Goal: Task Accomplishment & Management: Use online tool/utility

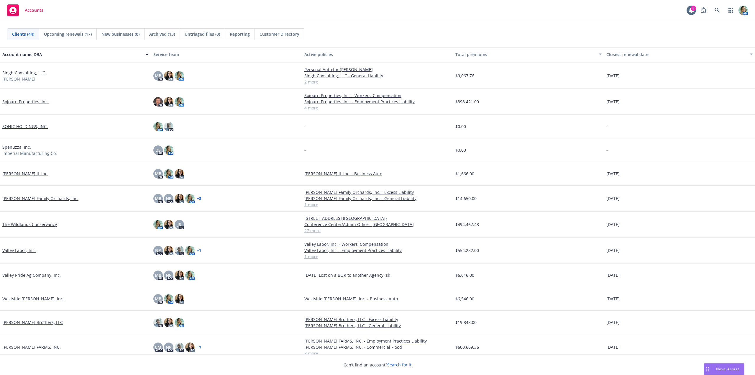
scroll to position [762, 0]
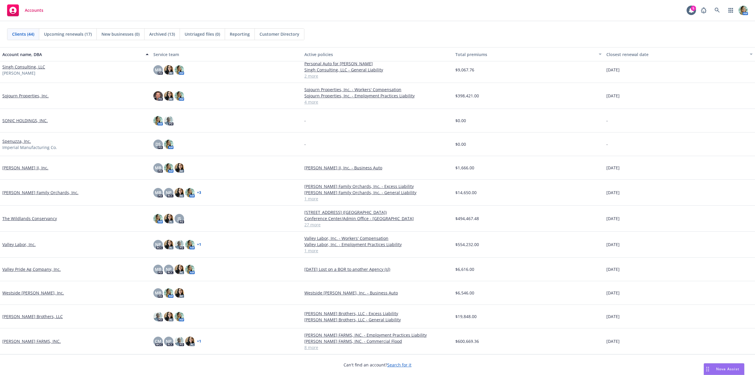
click at [53, 220] on link "The Wildlands Conservancy" at bounding box center [29, 218] width 55 height 6
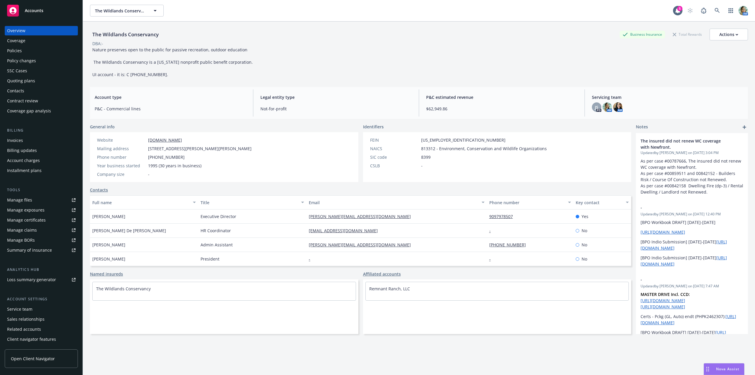
click at [24, 199] on div "Manage files" at bounding box center [19, 199] width 25 height 9
click at [24, 53] on div "Policies" at bounding box center [41, 50] width 68 height 9
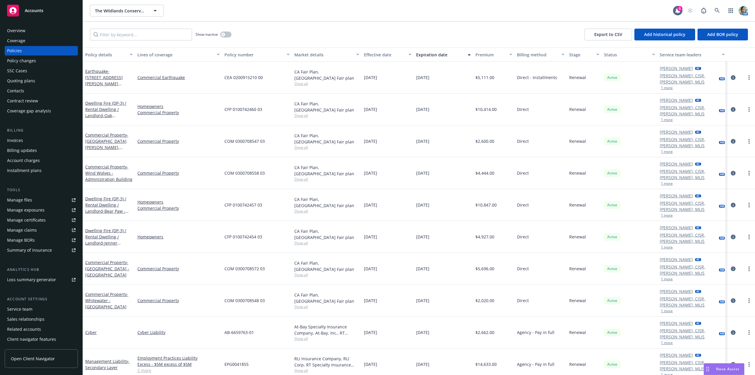
click at [126, 40] on div "Show inactive Export to CSV Add historical policy Add BOR policy" at bounding box center [419, 35] width 672 height 26
click at [127, 37] on input "Filter by keyword..." at bounding box center [141, 35] width 102 height 12
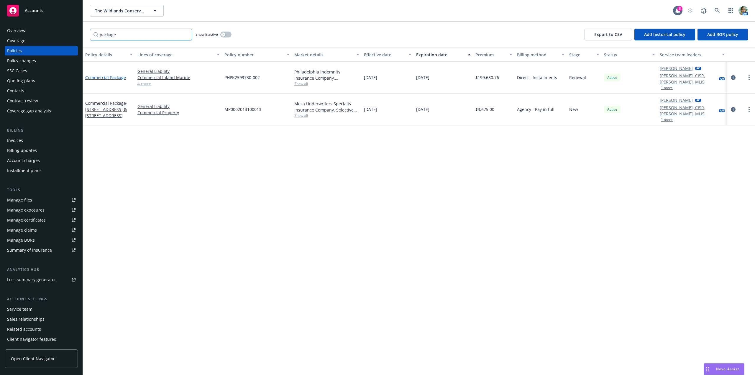
type input "package"
click at [95, 75] on link "Commercial Package" at bounding box center [105, 78] width 41 height 6
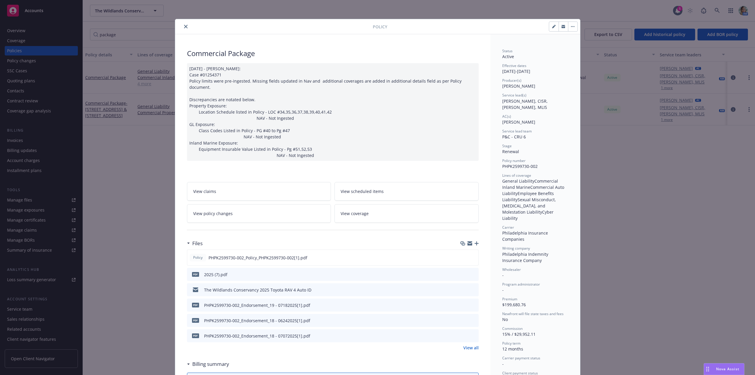
scroll to position [19, 0]
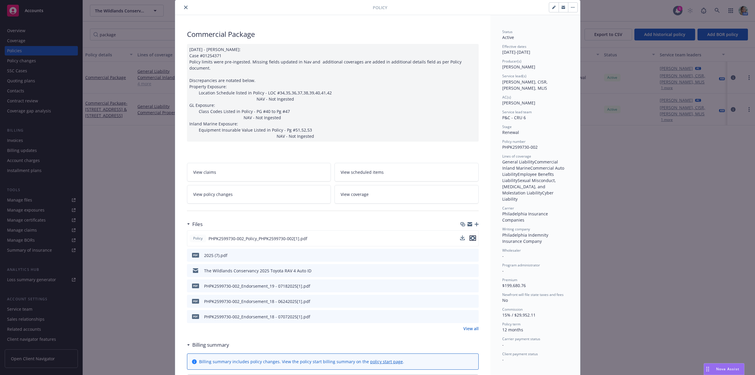
click at [473, 235] on button "preview file" at bounding box center [473, 237] width 6 height 5
click at [184, 9] on button "close" at bounding box center [185, 7] width 7 height 7
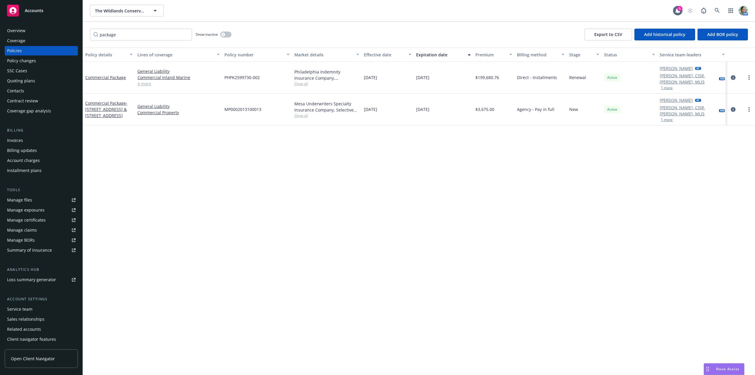
click at [29, 81] on div "Quoting plans" at bounding box center [21, 80] width 28 height 9
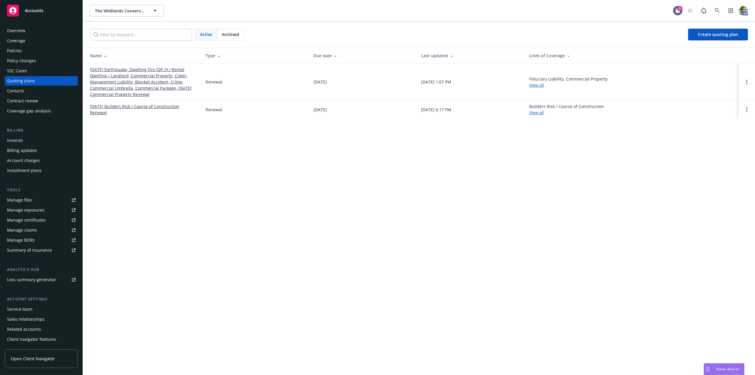
click at [145, 87] on link "09/03/25 Earthquake, Dwelling Fire (DP-3) / Rental Dwelling / Landlord, Commerc…" at bounding box center [143, 81] width 106 height 31
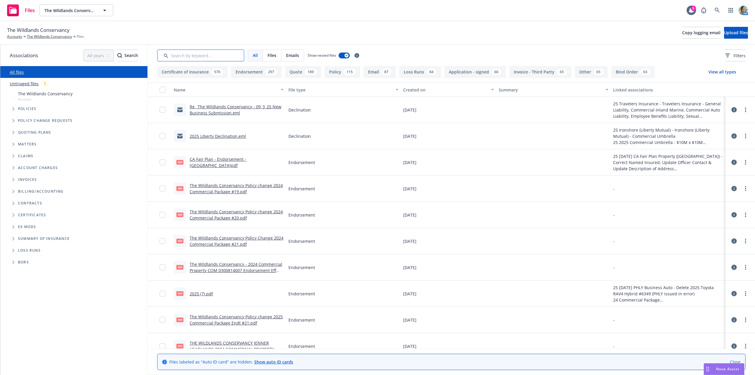
click at [197, 56] on input "Search by keyword..." at bounding box center [200, 56] width 87 height 12
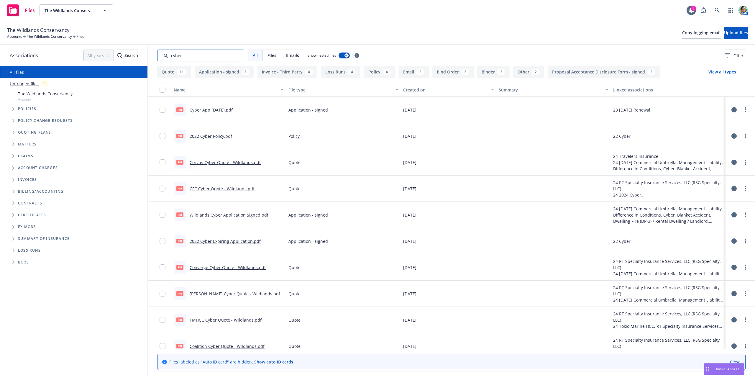
type input "cyber"
click at [407, 91] on div "Created on" at bounding box center [445, 90] width 84 height 6
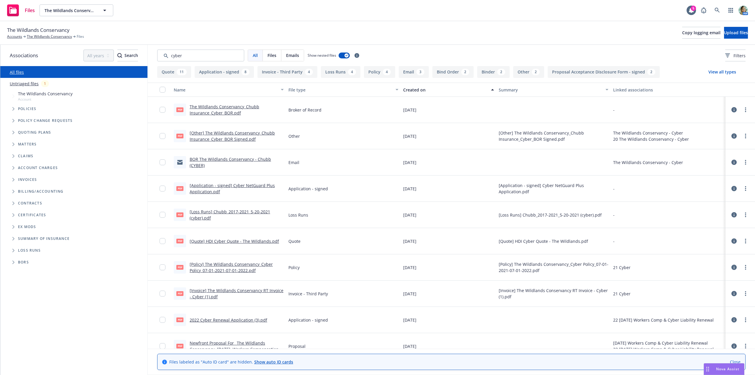
click at [412, 89] on div "Created on" at bounding box center [445, 90] width 84 height 6
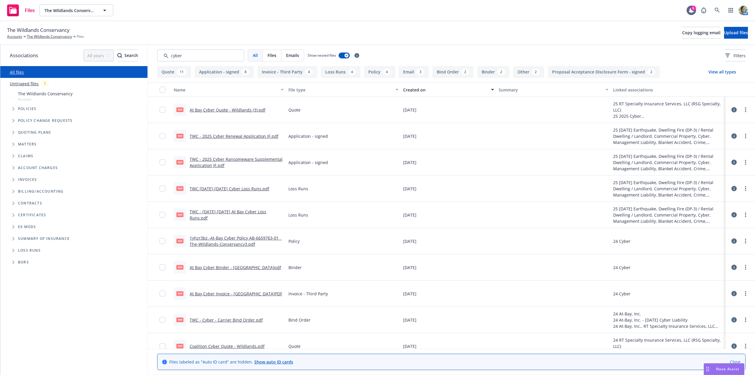
drag, startPoint x: 228, startPoint y: 74, endPoint x: 237, endPoint y: 91, distance: 19.3
click at [228, 74] on button "Application - signed 8" at bounding box center [224, 72] width 59 height 12
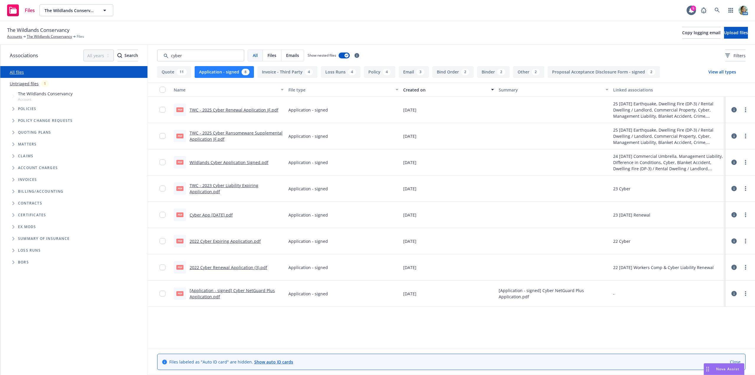
click at [253, 163] on link "Wildlands Cyber Application Signed.pdf" at bounding box center [229, 163] width 79 height 6
click at [242, 109] on link "TWC - 2025 Cyber Renewal Application JF.pdf" at bounding box center [234, 110] width 89 height 6
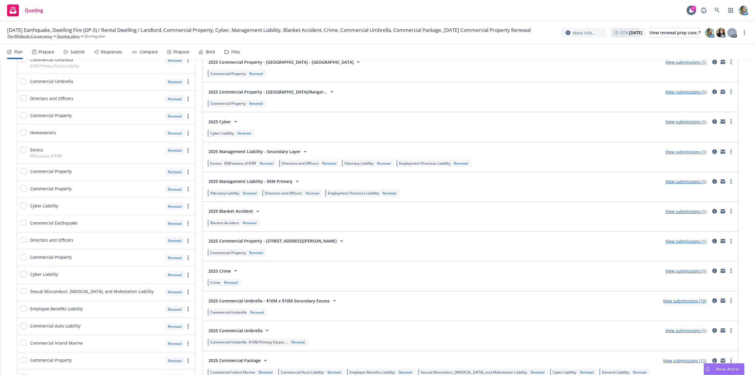
scroll to position [295, 0]
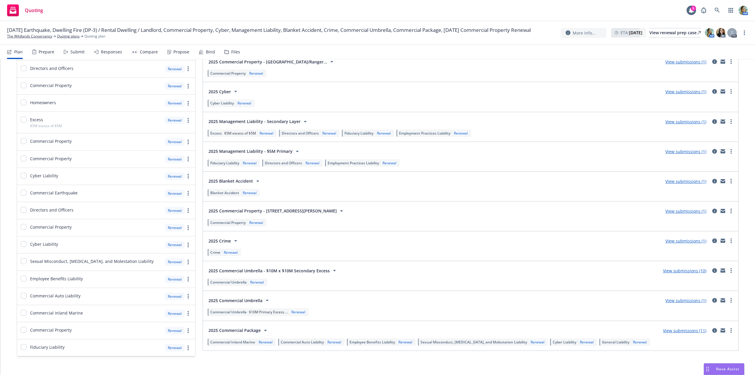
click at [666, 271] on link "View submissions (10)" at bounding box center [684, 271] width 43 height 6
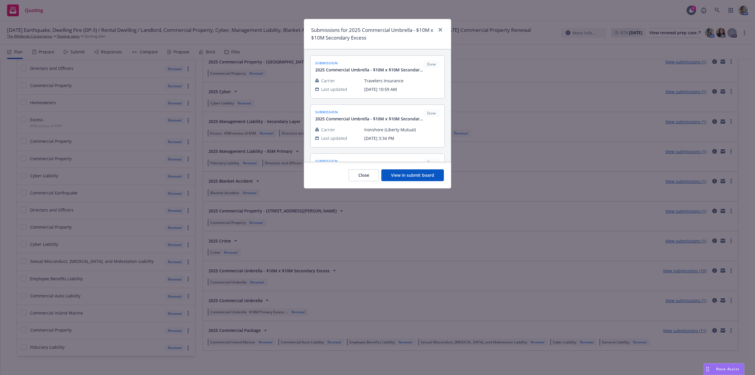
click at [413, 180] on button "View in submit board" at bounding box center [413, 175] width 63 height 12
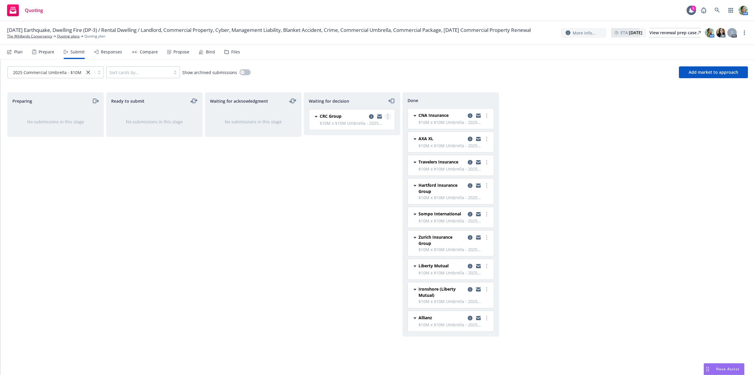
click at [390, 118] on link "more" at bounding box center [387, 116] width 7 height 7
click at [359, 163] on span "Add declined decision" at bounding box center [361, 164] width 58 height 6
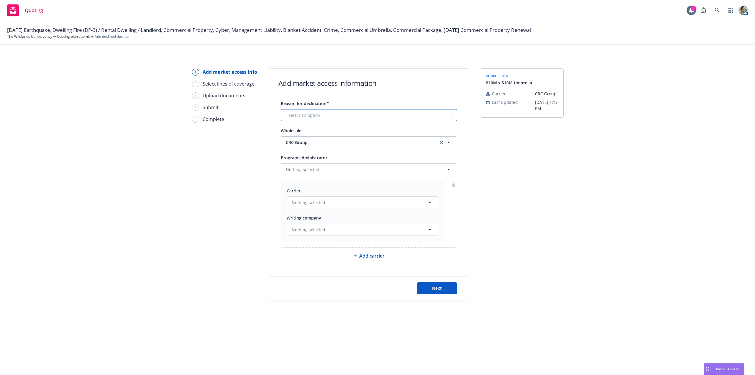
click at [305, 117] on select "-- select an option -- Cannot compete with other markets Carrier non-renewed Ca…" at bounding box center [369, 115] width 176 height 12
select select "CANNOT_COMPETE_WITH_OTHER_MARKETS"
click at [281, 109] on select "-- select an option -- Cannot compete with other markets Carrier non-renewed Ca…" at bounding box center [369, 115] width 176 height 12
click at [446, 287] on button "Next" at bounding box center [437, 288] width 40 height 12
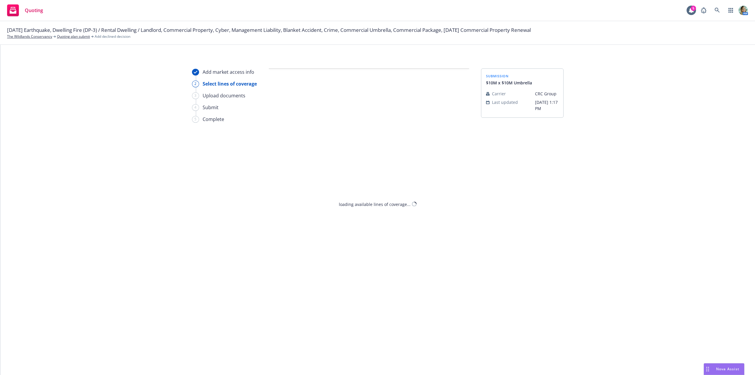
select select "CANNOT_COMPETE_WITH_OTHER_MARKETS"
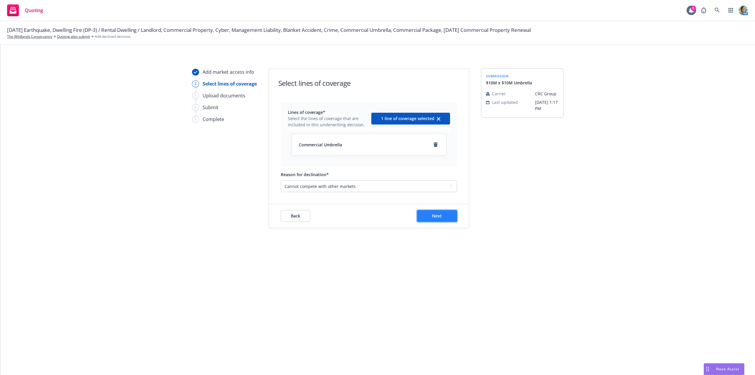
click at [437, 216] on span "Next" at bounding box center [437, 216] width 10 height 6
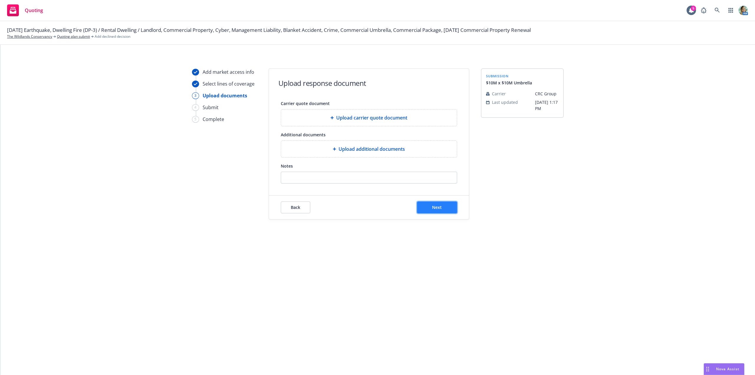
click at [443, 210] on button "Next" at bounding box center [437, 208] width 40 height 12
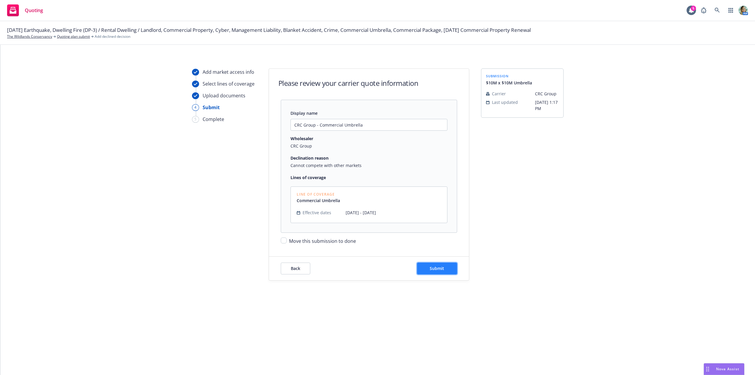
click at [431, 271] on span "Submit" at bounding box center [437, 269] width 14 height 6
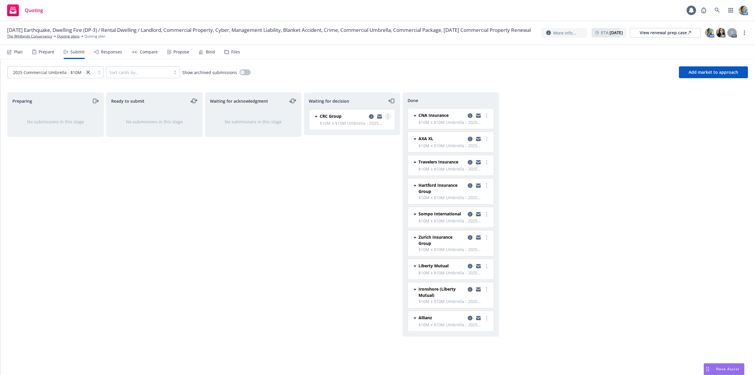
click at [390, 117] on link "more" at bounding box center [387, 116] width 7 height 7
click at [372, 143] on span "Move to done" at bounding box center [352, 141] width 41 height 6
click at [469, 238] on icon "copy logging email" at bounding box center [470, 237] width 5 height 5
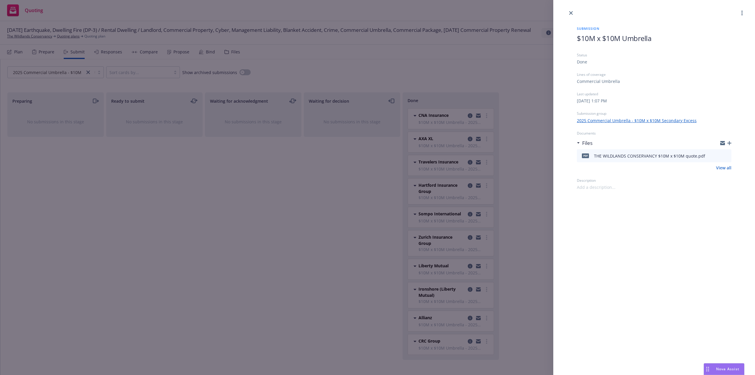
click at [576, 39] on div "Submission $10M x $10M Umbrella Status Done Lines of coverage Commercial Umbrel…" at bounding box center [655, 104] width 174 height 174
click at [684, 261] on div "Submission 9/3/25 $10M x $10M Umbrella Status Done Lines of coverage Commercial…" at bounding box center [655, 187] width 202 height 375
click at [572, 12] on icon "close" at bounding box center [572, 13] width 4 height 4
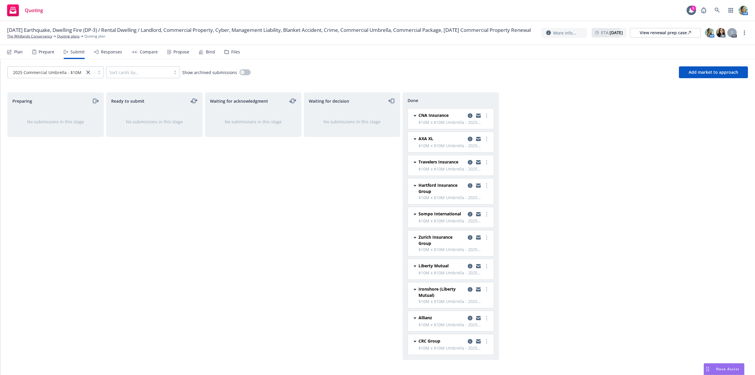
drag, startPoint x: 330, startPoint y: 153, endPoint x: 245, endPoint y: 181, distance: 90.3
click at [329, 154] on div "Waiting for decision No submissions in this stage" at bounding box center [352, 227] width 96 height 270
click at [250, 200] on div "Waiting for acknowledgment No submissions in this stage" at bounding box center [253, 227] width 96 height 270
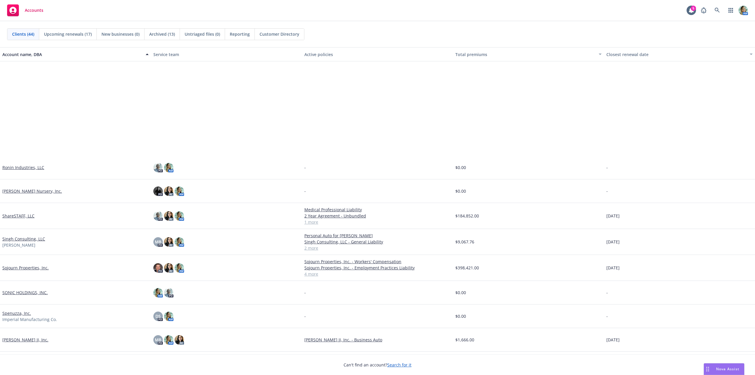
scroll to position [746, 0]
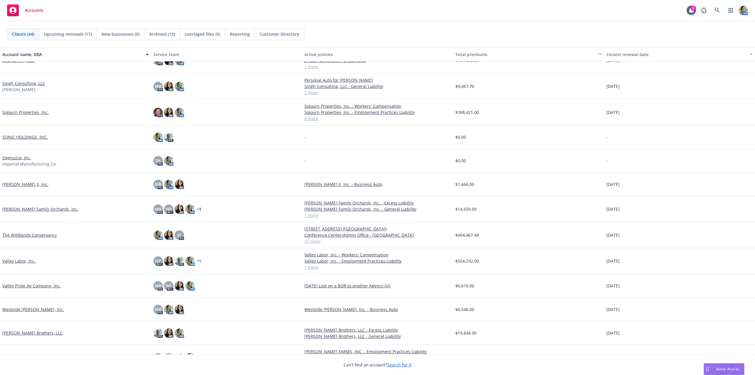
click at [50, 235] on link "The Wildlands Conservancy" at bounding box center [29, 235] width 55 height 6
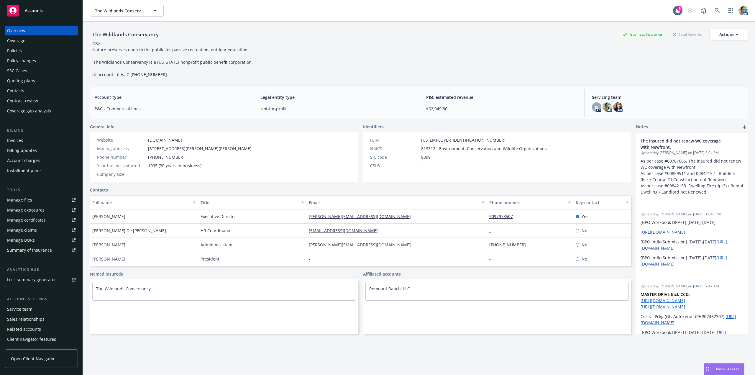
click at [19, 198] on div "Manage files" at bounding box center [19, 199] width 25 height 9
drag, startPoint x: 228, startPoint y: 104, endPoint x: 221, endPoint y: 82, distance: 22.4
click at [228, 104] on div "Account type P&C - Commercial lines" at bounding box center [170, 102] width 161 height 27
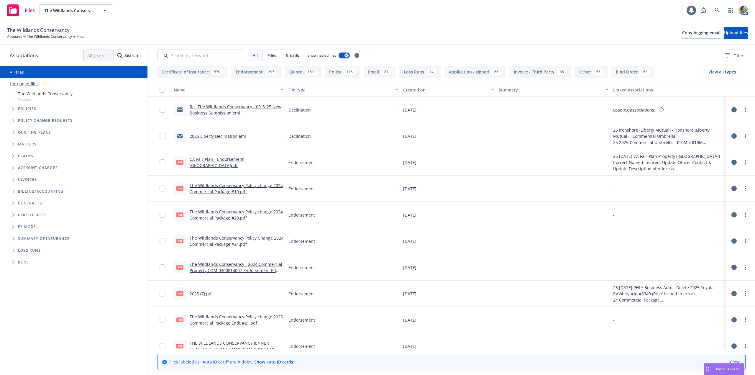
click at [33, 83] on link "Untriaged files" at bounding box center [24, 84] width 29 height 6
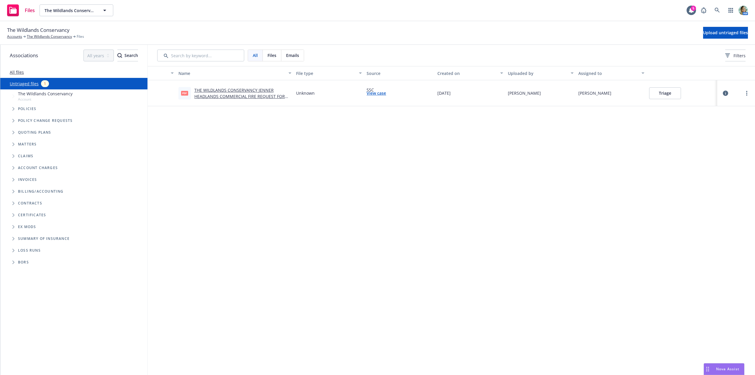
click at [670, 91] on button "Triage" at bounding box center [665, 93] width 32 height 12
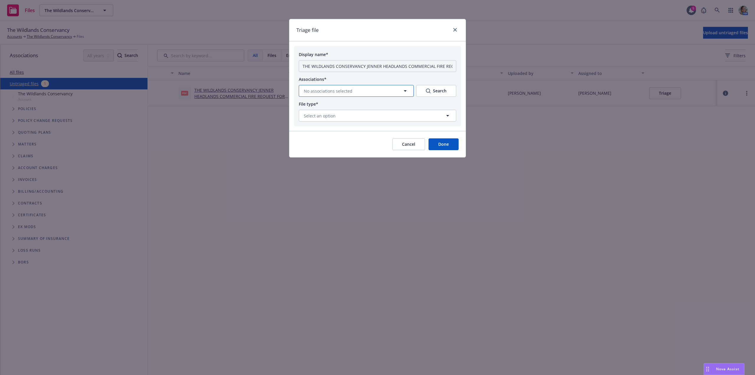
click at [356, 93] on button "No associations selected" at bounding box center [356, 91] width 115 height 12
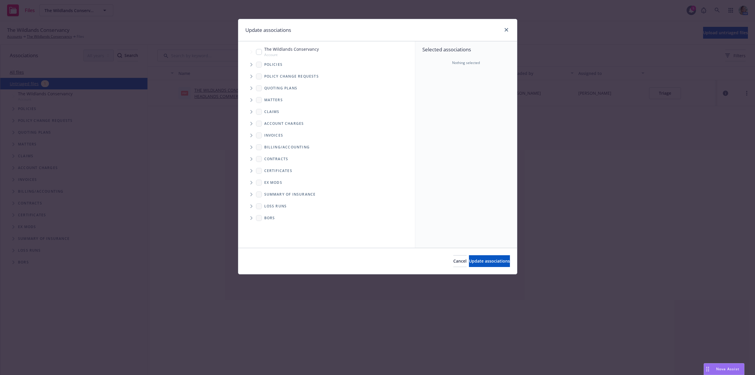
click at [261, 54] on input "Tree Example" at bounding box center [259, 52] width 6 height 6
checkbox input "true"
click at [482, 262] on span "Update associations" at bounding box center [489, 261] width 41 height 6
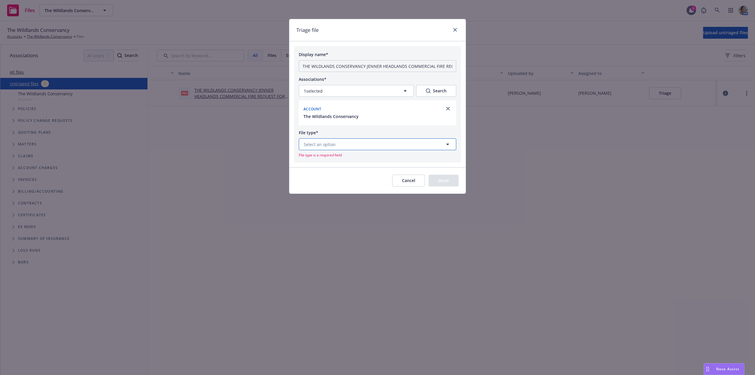
click at [397, 146] on button "Select an option" at bounding box center [378, 144] width 158 height 12
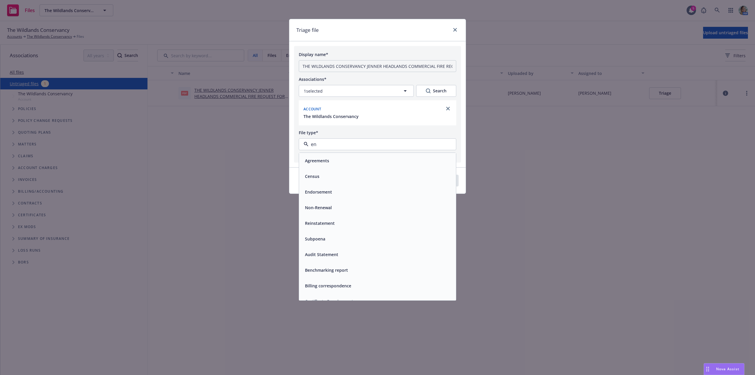
type input "end"
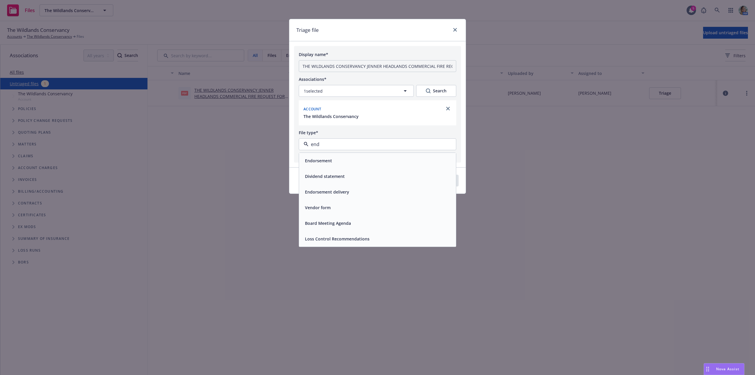
click at [369, 160] on div "Endorsement" at bounding box center [378, 160] width 150 height 9
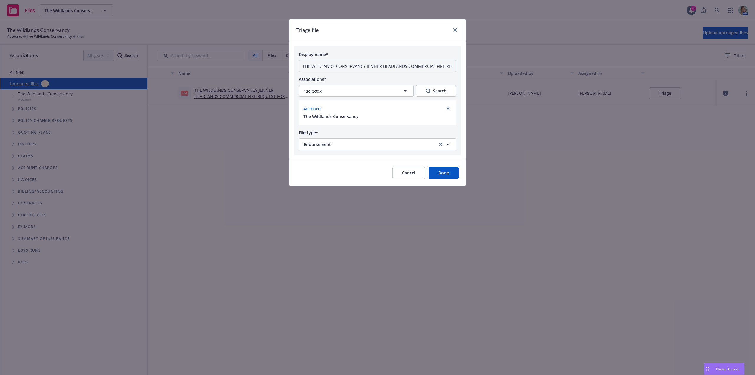
click at [447, 170] on button "Done" at bounding box center [444, 173] width 30 height 12
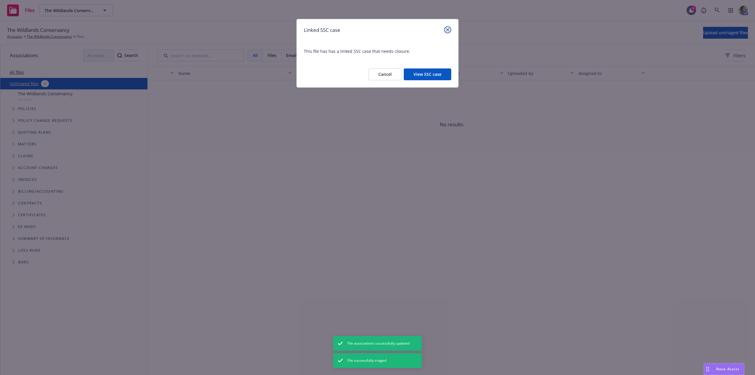
click at [449, 29] on icon "close" at bounding box center [448, 30] width 4 height 4
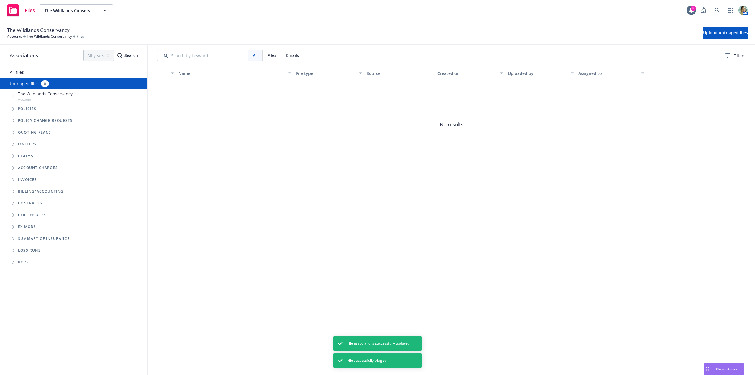
click at [373, 158] on span "No results" at bounding box center [452, 124] width 608 height 89
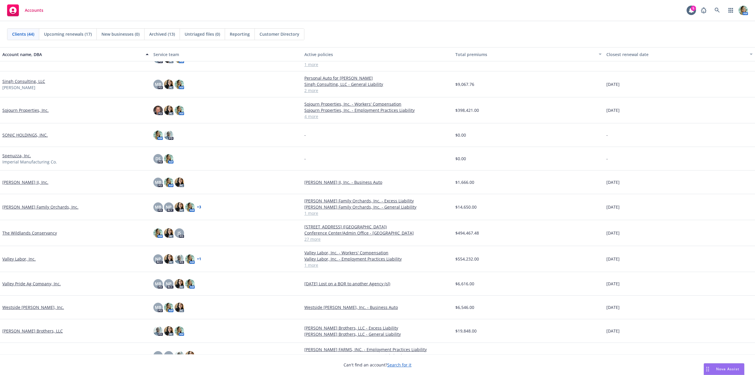
scroll to position [762, 0]
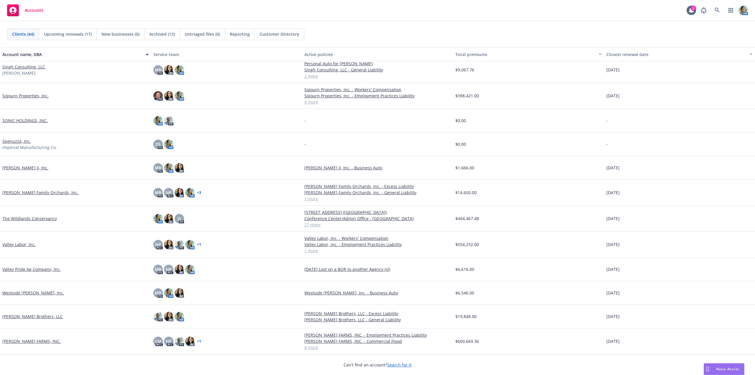
click at [49, 219] on link "The Wildlands Conservancy" at bounding box center [29, 218] width 55 height 6
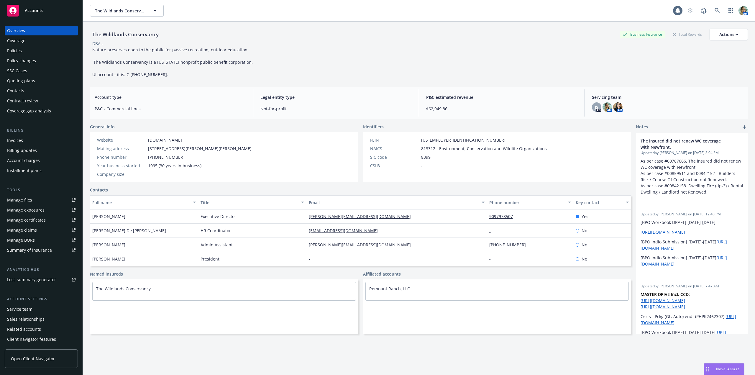
click at [17, 51] on div "Policies" at bounding box center [14, 50] width 15 height 9
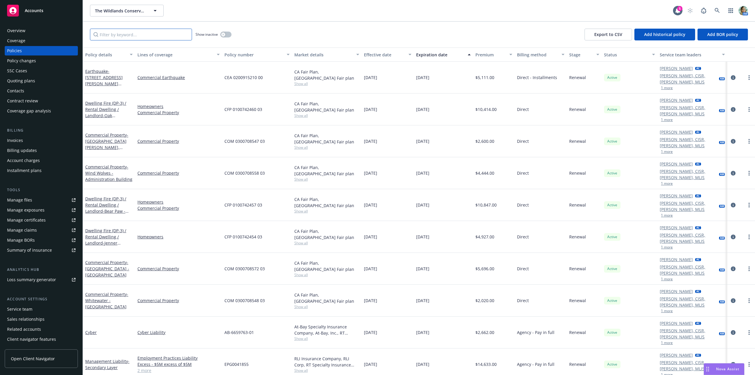
click at [117, 38] on input "Filter by keyword..." at bounding box center [141, 35] width 102 height 12
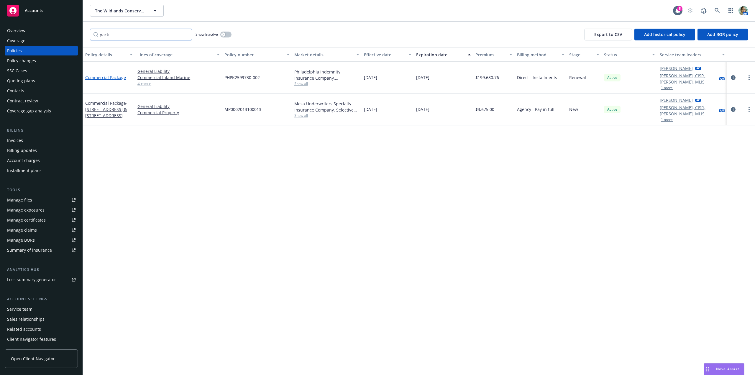
type input "pack"
click at [123, 76] on link "Commercial Package" at bounding box center [105, 78] width 41 height 6
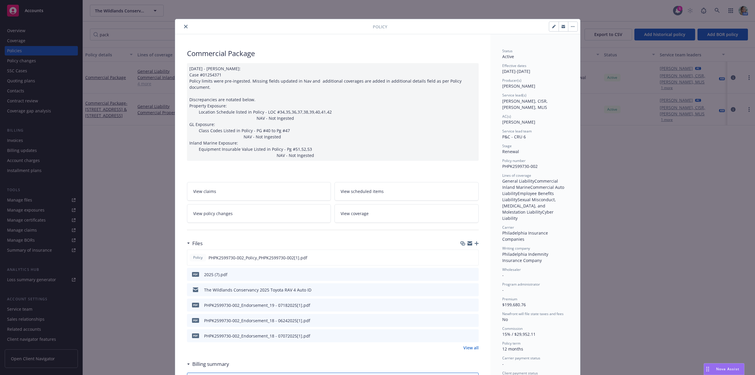
click at [465, 345] on link "View all" at bounding box center [471, 348] width 15 height 6
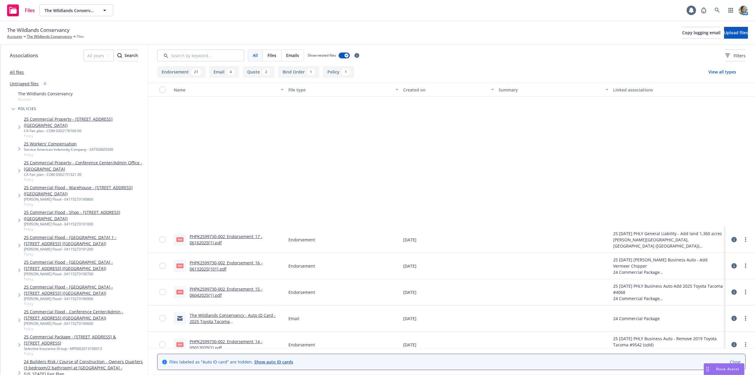
scroll to position [177, 0]
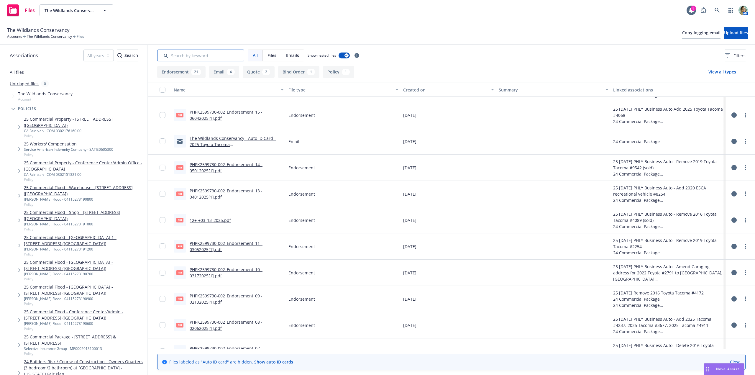
click at [194, 56] on input "Search by keyword..." at bounding box center [200, 56] width 87 height 12
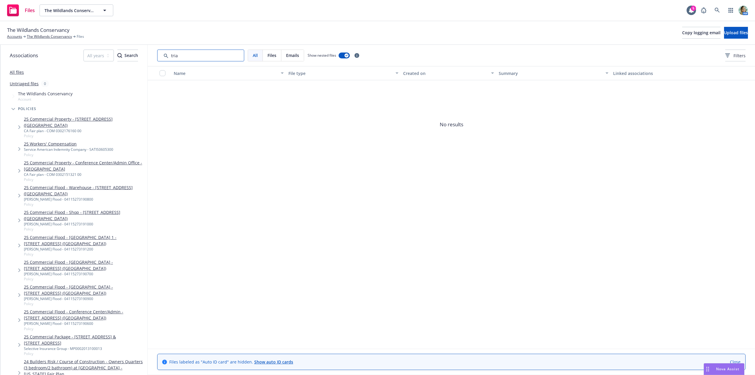
drag, startPoint x: 182, startPoint y: 54, endPoint x: 166, endPoint y: 55, distance: 15.4
click at [167, 55] on input "Search by keyword..." at bounding box center [200, 56] width 87 height 12
type input "terr"
click at [57, 36] on link "The Wildlands Conservancy" at bounding box center [49, 36] width 45 height 5
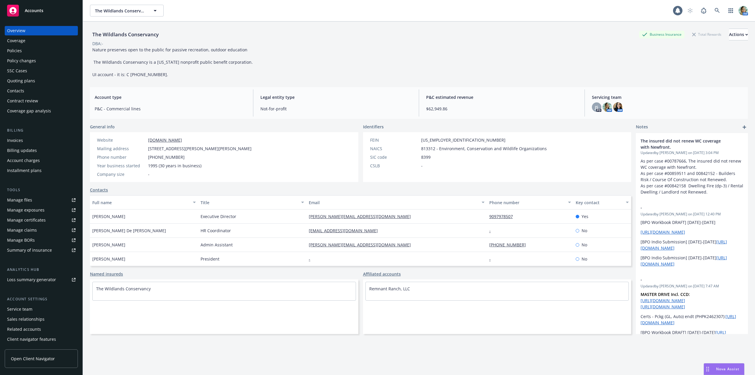
click at [13, 45] on div "Coverage" at bounding box center [16, 40] width 18 height 9
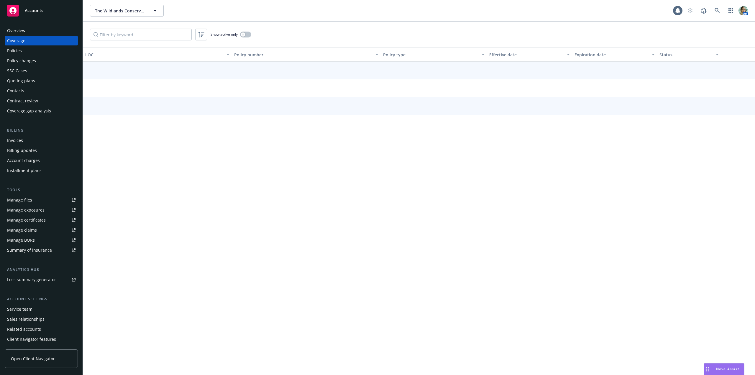
click at [15, 49] on div "Policies" at bounding box center [14, 50] width 15 height 9
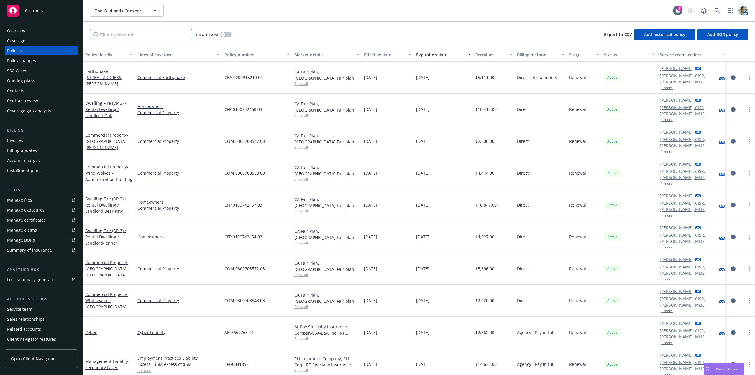
click at [144, 34] on input "Filter by keyword..." at bounding box center [141, 35] width 102 height 12
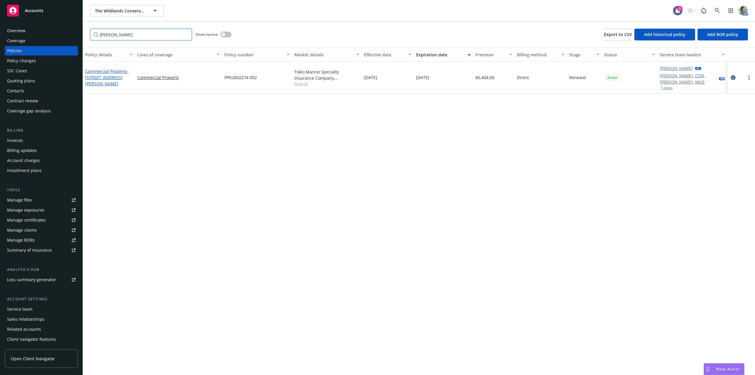
type input "[PERSON_NAME]"
click at [121, 71] on link "Commercial Property - [STREET_ADDRESS][PERSON_NAME]" at bounding box center [106, 77] width 43 height 18
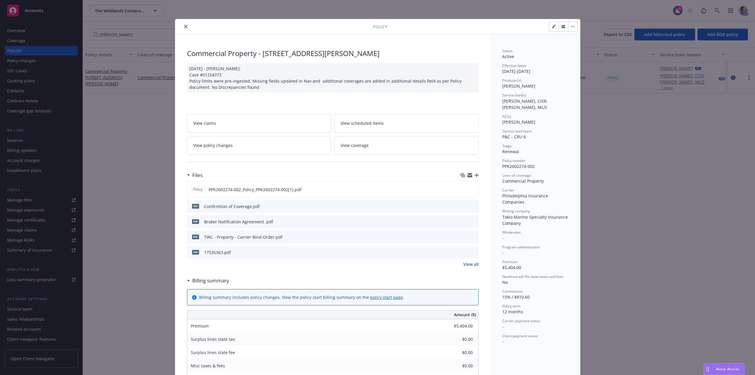
click at [461, 262] on div "View all" at bounding box center [333, 264] width 292 height 6
click at [464, 264] on link "View all" at bounding box center [471, 264] width 15 height 6
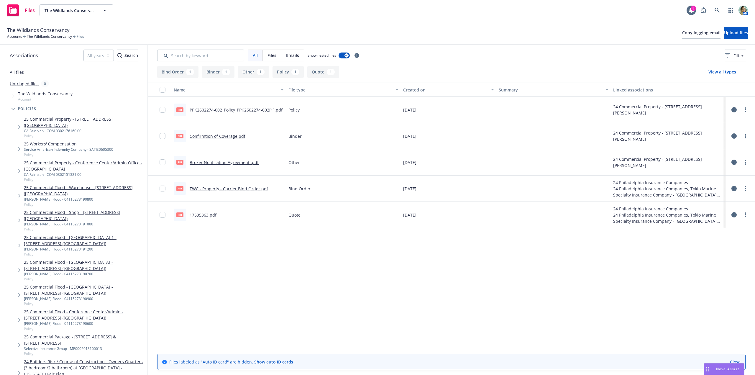
click at [265, 188] on link "TWC - Property - Carrier Bind Order.pdf" at bounding box center [229, 189] width 78 height 6
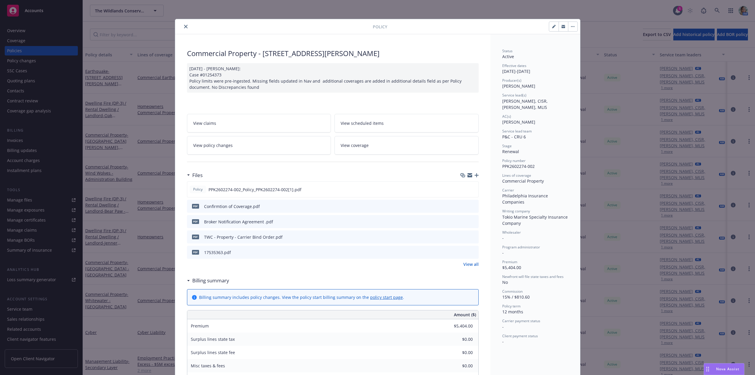
click at [182, 29] on button "close" at bounding box center [185, 26] width 7 height 7
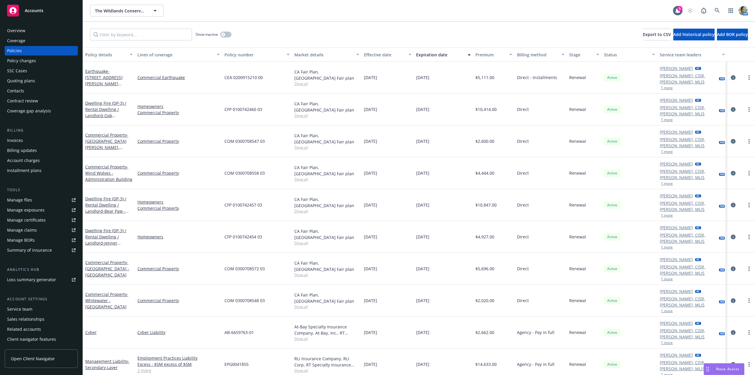
click at [184, 26] on div "Show inactive Export to CSV Add historical policy Add BOR policy" at bounding box center [419, 35] width 672 height 26
click at [173, 36] on input "Filter by keyword..." at bounding box center [141, 35] width 102 height 12
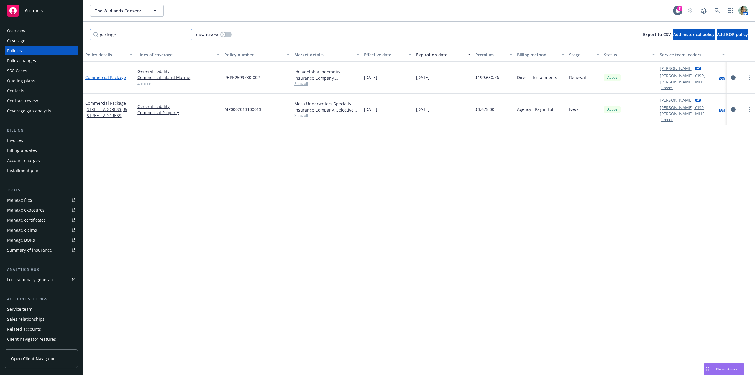
type input "package"
click at [118, 75] on link "Commercial Package" at bounding box center [105, 78] width 41 height 6
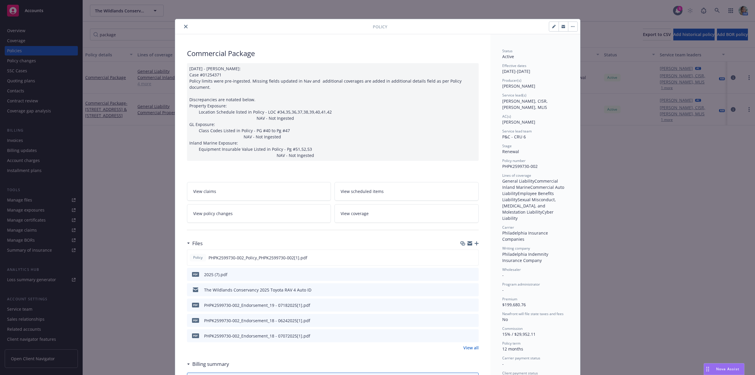
click at [469, 345] on link "View all" at bounding box center [471, 348] width 15 height 6
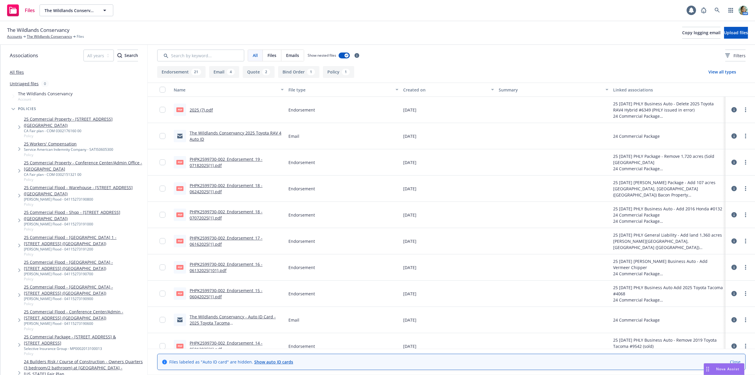
click at [201, 56] on input "Search by keyword..." at bounding box center [200, 56] width 87 height 12
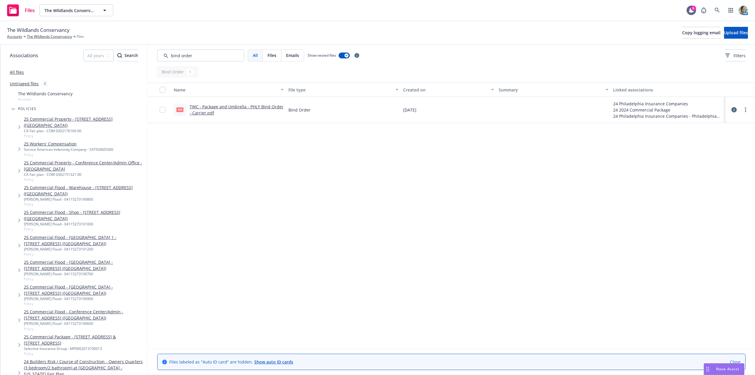
type input "bind order"
click at [195, 108] on link "TWC - Package and Umbrella - PHLY Bind Order - Carrier.pdf" at bounding box center [237, 110] width 94 height 12
click at [45, 38] on link "The Wildlands Conservancy" at bounding box center [49, 36] width 45 height 5
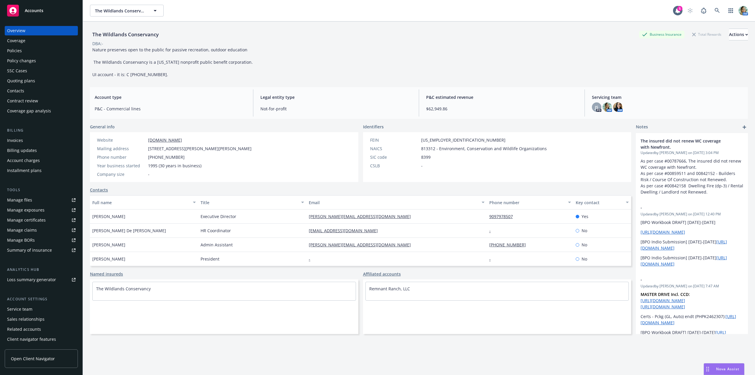
click at [13, 53] on div "Policies" at bounding box center [14, 50] width 15 height 9
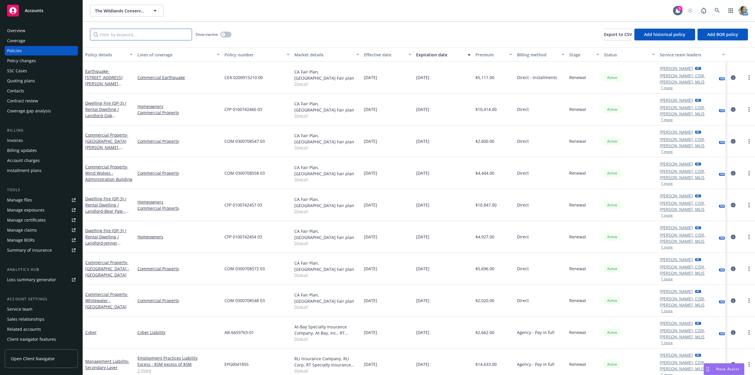
click at [119, 32] on input "Filter by keyword..." at bounding box center [141, 35] width 102 height 12
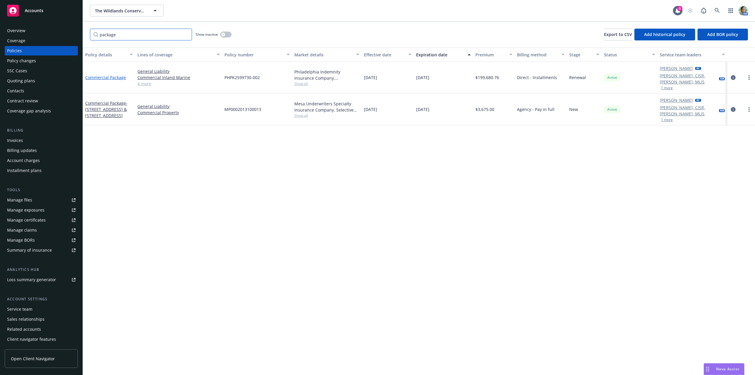
type input "package"
click at [115, 76] on link "Commercial Package" at bounding box center [105, 78] width 41 height 6
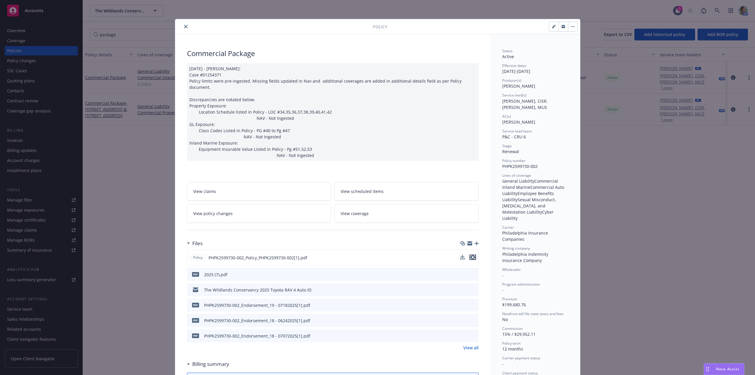
click at [472, 255] on icon "preview file" at bounding box center [472, 257] width 5 height 4
click at [184, 27] on icon "close" at bounding box center [186, 27] width 4 height 4
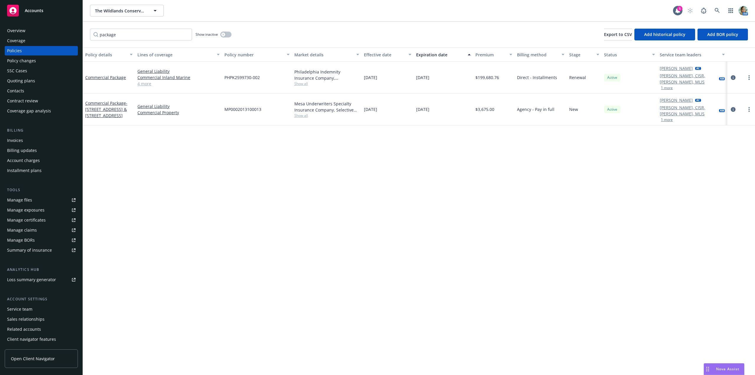
click at [28, 61] on div "Policy changes" at bounding box center [21, 60] width 29 height 9
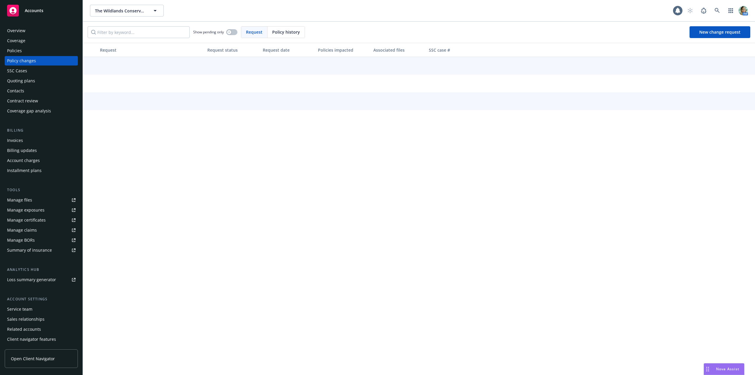
click at [27, 54] on div "Policies" at bounding box center [41, 50] width 68 height 9
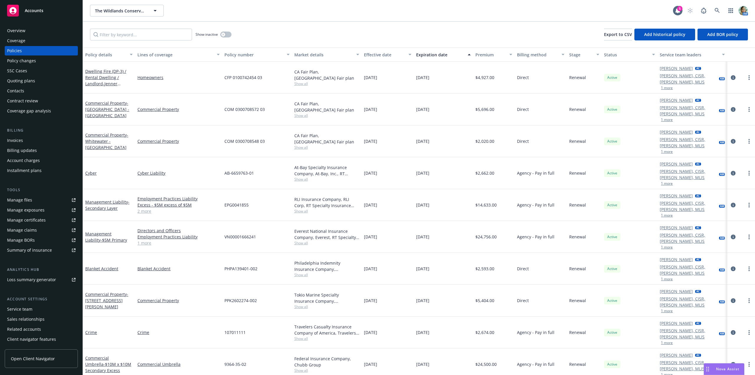
scroll to position [148, 0]
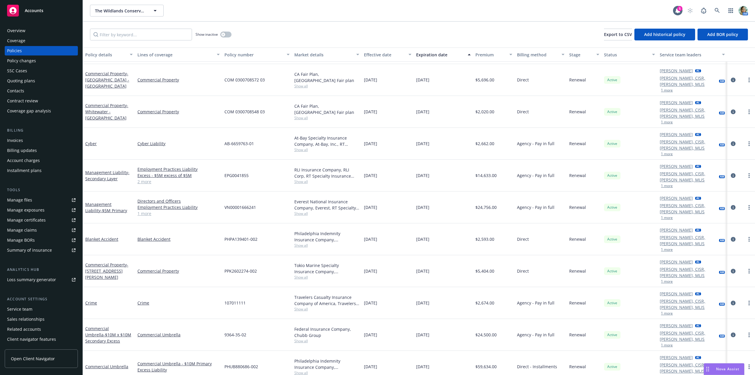
click at [25, 81] on div "Quoting plans" at bounding box center [21, 80] width 28 height 9
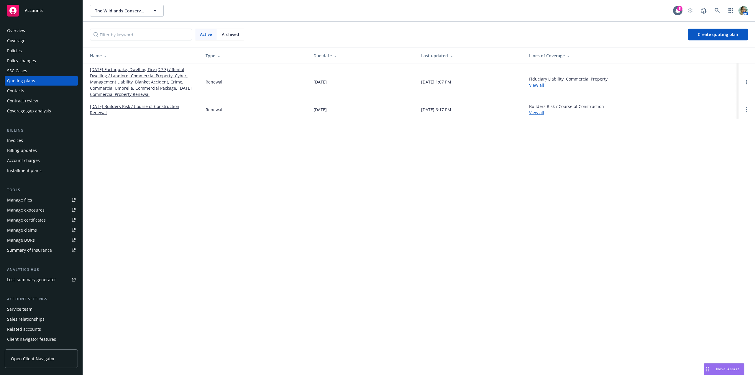
click at [164, 73] on link "[DATE] Earthquake, Dwelling Fire (DP-3) / Rental Dwelling / Landlord, Commercia…" at bounding box center [143, 81] width 106 height 31
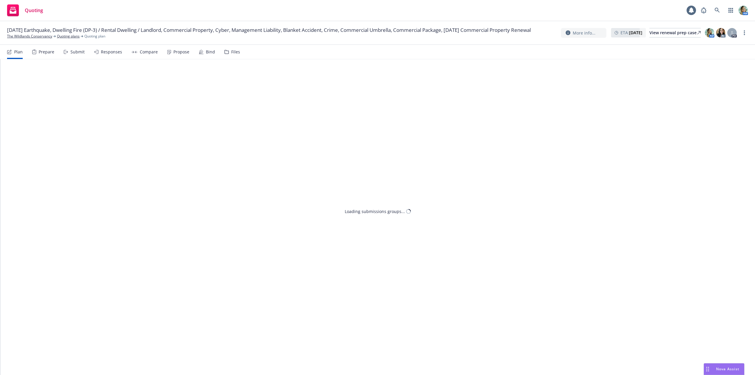
click at [233, 51] on div "Files" at bounding box center [235, 52] width 9 height 5
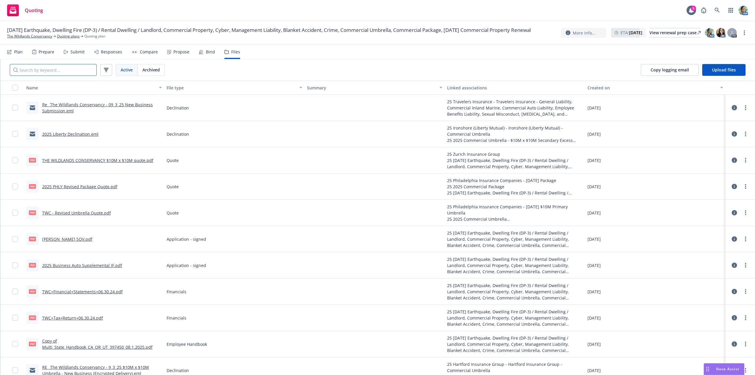
click at [80, 70] on input "Search by keyword..." at bounding box center [53, 70] width 87 height 12
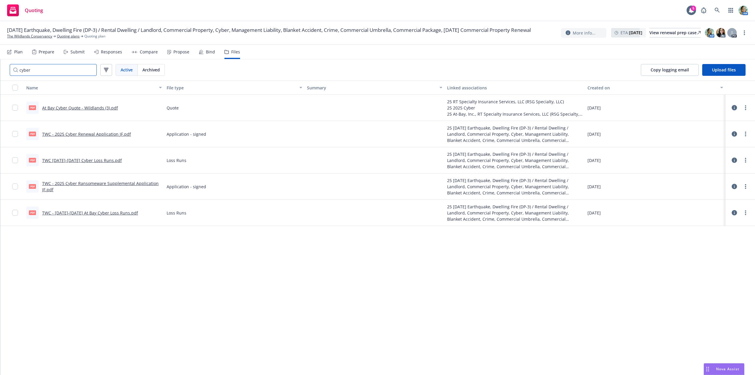
type input "cyber"
click at [107, 134] on link "TWC - 2025 Cyber Renewal Application JF.pdf" at bounding box center [86, 134] width 89 height 6
click at [30, 39] on link "The Wildlands Conservancy" at bounding box center [29, 36] width 45 height 5
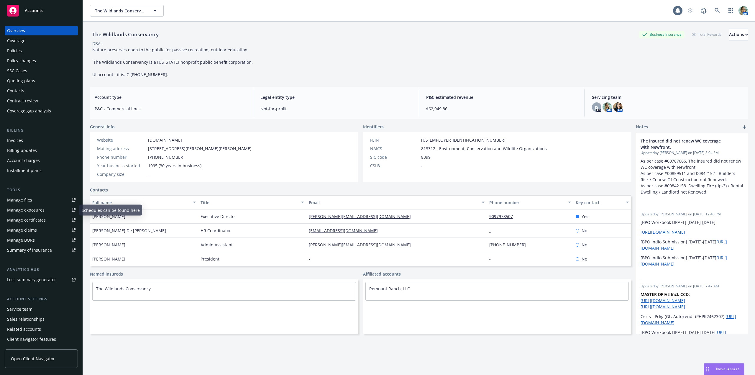
click at [29, 199] on div "Manage files" at bounding box center [19, 199] width 25 height 9
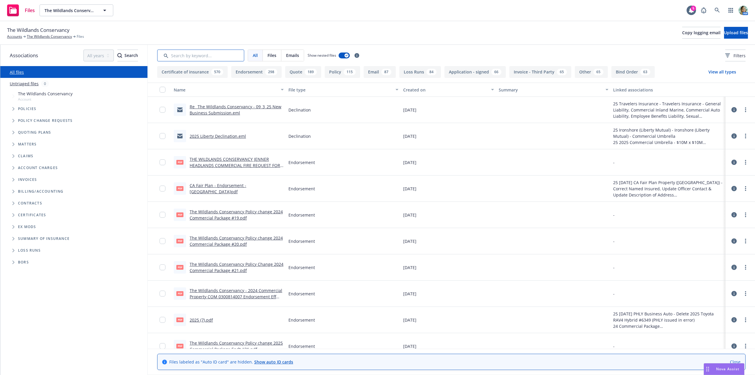
click at [187, 57] on input "Search by keyword..." at bounding box center [200, 56] width 87 height 12
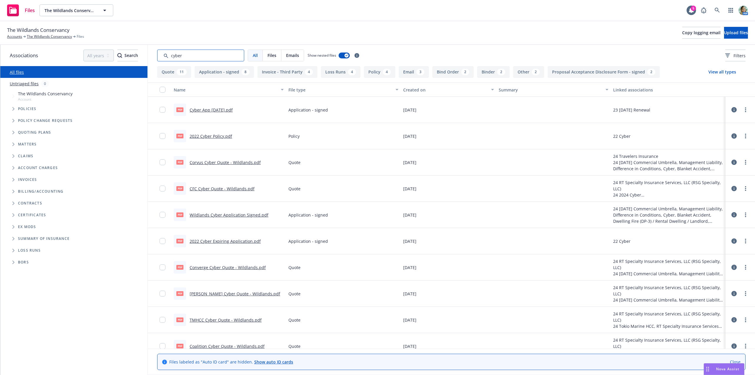
type input "cyber"
click at [421, 91] on div "Created on" at bounding box center [445, 90] width 84 height 6
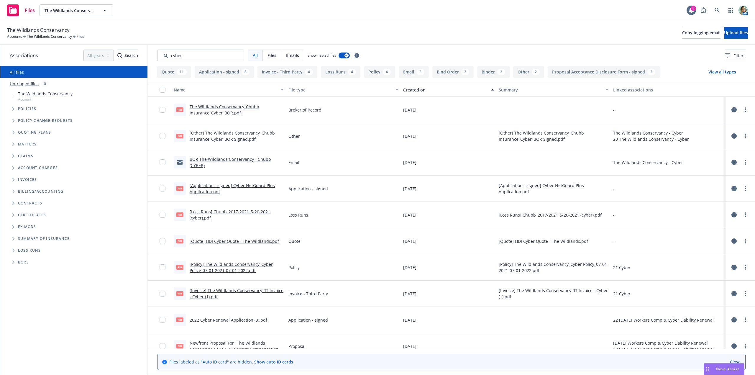
click at [421, 89] on div "Created on" at bounding box center [445, 90] width 84 height 6
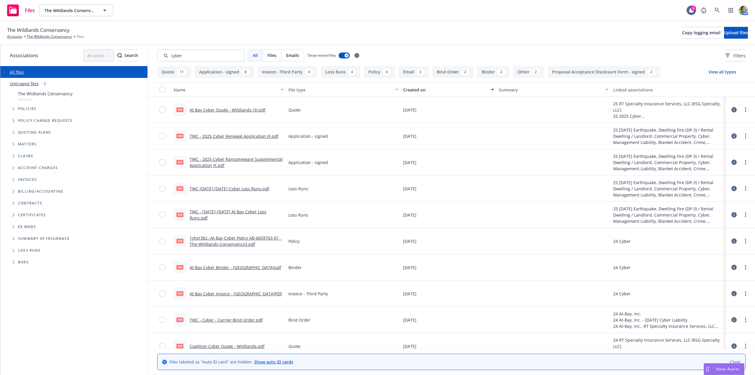
click at [264, 237] on link "1yhzr3bz.-At-Bay Cyber Policy AB-6659763-01 _ The-Wildlands-Conservancy3.pdf" at bounding box center [236, 241] width 92 height 12
click at [242, 239] on link "1yhzr3bz.-At-Bay Cyber Policy AB-6659763-01 _ The-Wildlands-Conservancy3.pdf" at bounding box center [236, 241] width 92 height 12
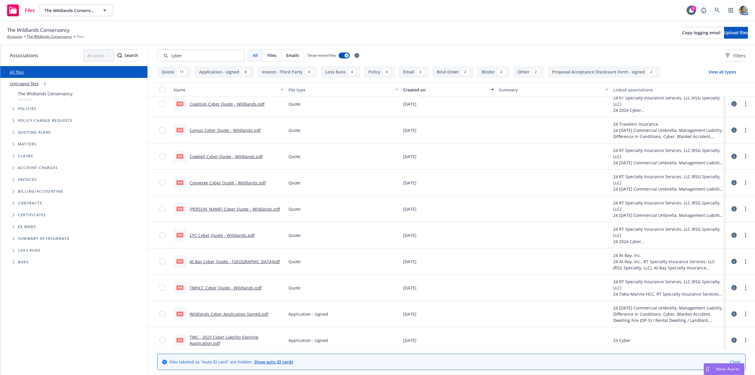
scroll to position [295, 0]
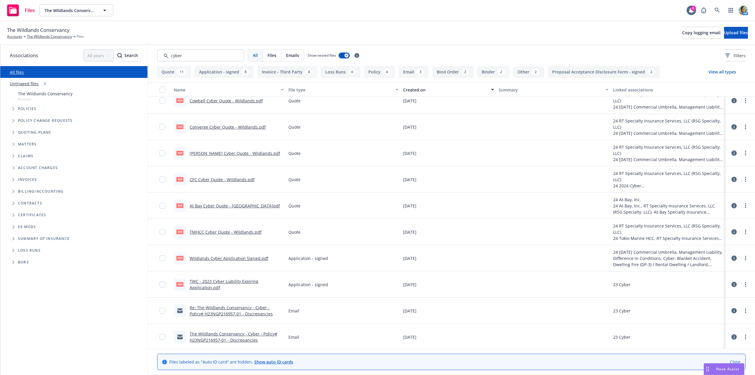
click at [258, 259] on link "Wildlands Cyber Application Signed.pdf" at bounding box center [229, 259] width 79 height 6
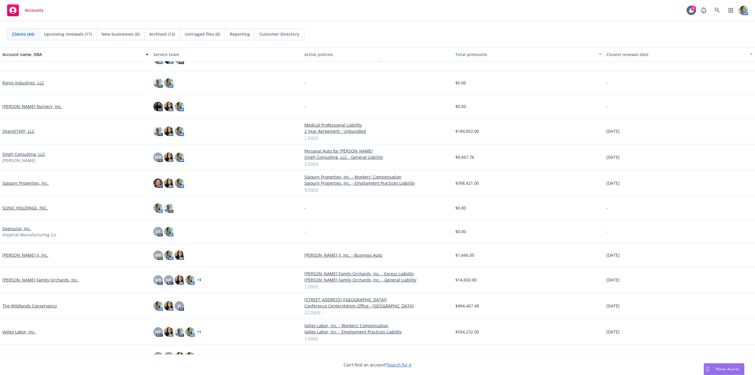
scroll to position [679, 0]
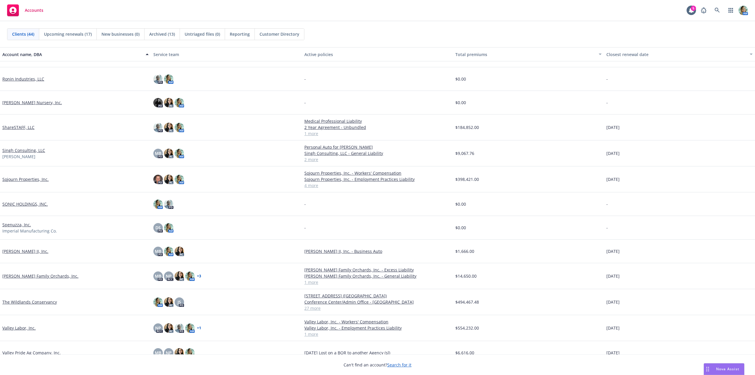
click at [51, 276] on link "[PERSON_NAME] Family Orchards, Inc." at bounding box center [40, 276] width 76 height 6
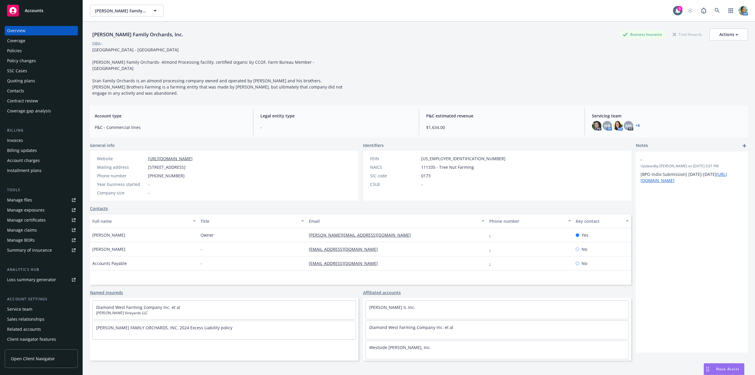
click at [24, 51] on div "Policies" at bounding box center [41, 50] width 68 height 9
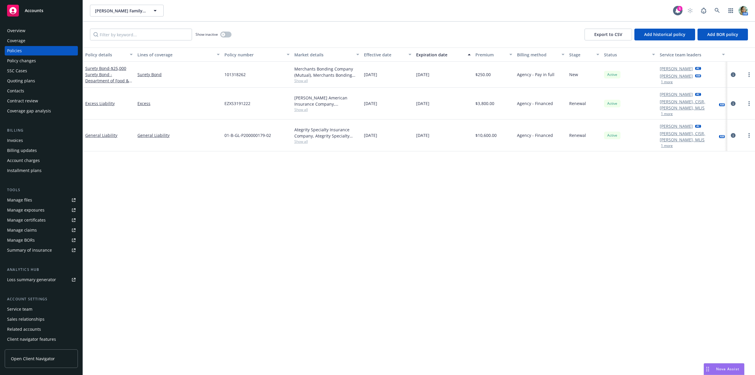
click at [28, 36] on div "Overview Coverage Policies Policy changes SSC Cases Quoting plans Contacts Cont…" at bounding box center [41, 71] width 73 height 90
click at [30, 32] on div "Overview" at bounding box center [41, 30] width 68 height 9
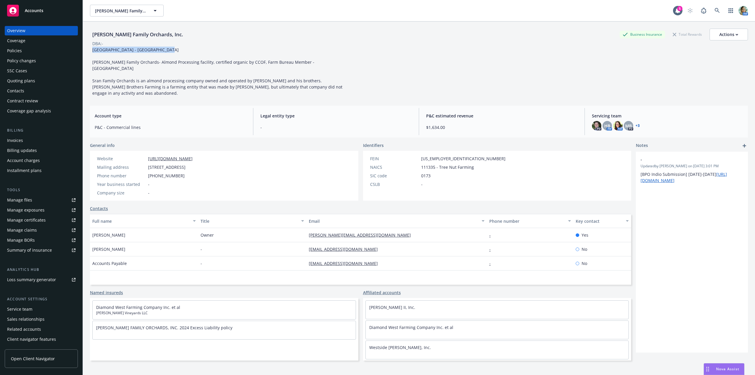
drag, startPoint x: 163, startPoint y: 50, endPoint x: 93, endPoint y: 49, distance: 69.9
click at [93, 49] on div "Allegiant Stadium Suite - Las Vegas Sran Family Orchards- Almond Processing fac…" at bounding box center [223, 72] width 266 height 50
copy span "Allegiant Stadium Suite - Las Vegas"
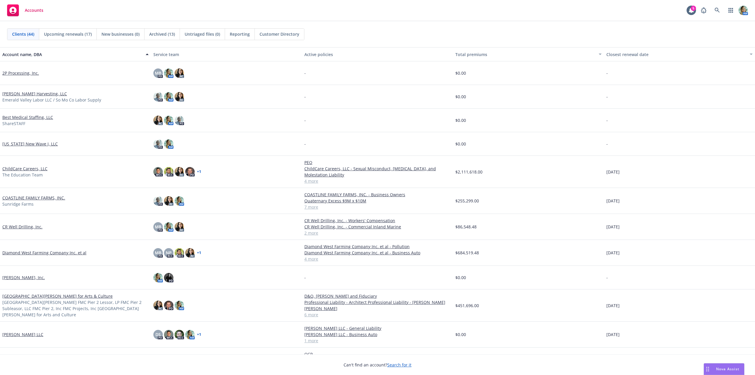
click at [240, 33] on span "Reporting" at bounding box center [240, 34] width 20 height 6
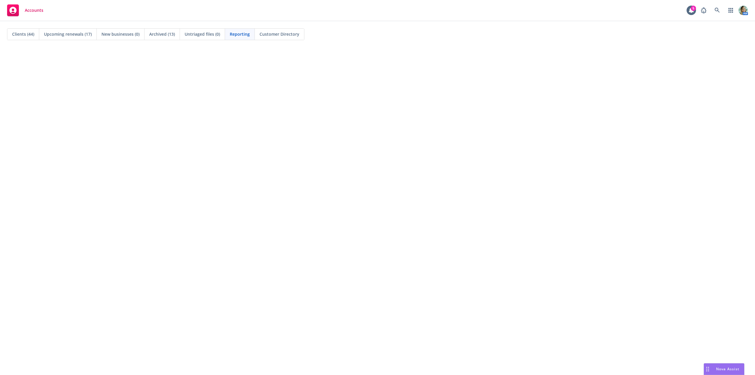
click at [26, 34] on span "Clients (44)" at bounding box center [23, 34] width 22 height 6
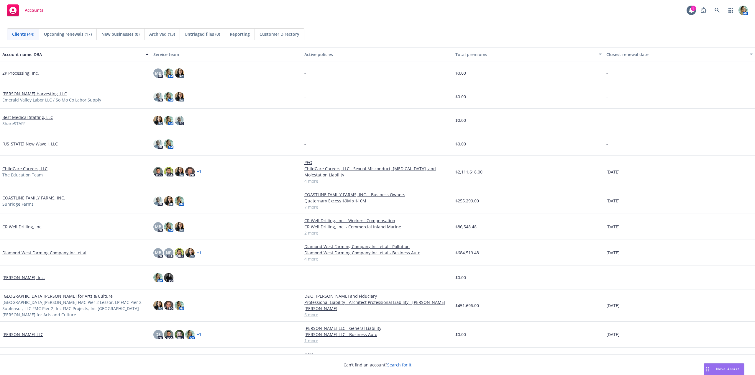
click at [12, 226] on link "CR Well Drilling, Inc." at bounding box center [22, 227] width 40 height 6
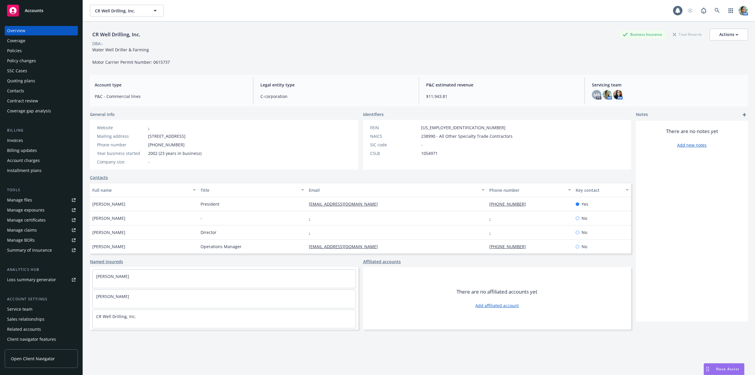
click at [20, 196] on div "Manage files" at bounding box center [19, 199] width 25 height 9
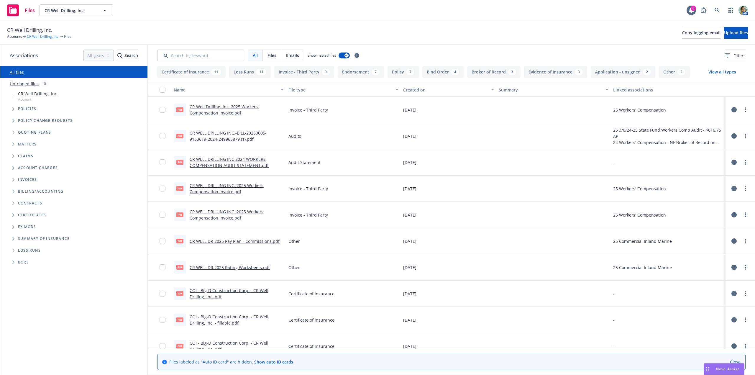
click at [37, 37] on link "CR Well Drilling, Inc." at bounding box center [43, 36] width 32 height 5
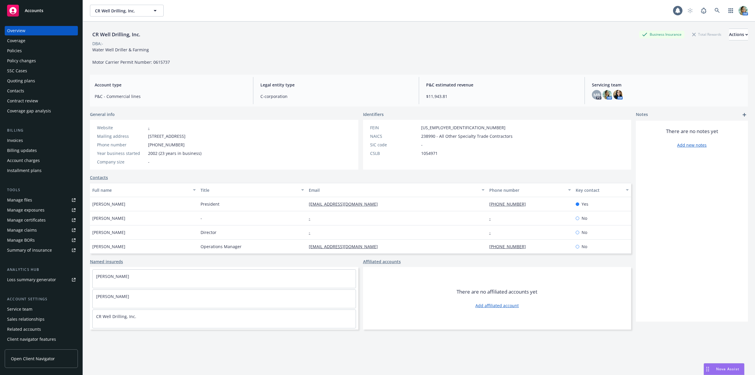
click at [24, 52] on div "Policies" at bounding box center [41, 50] width 68 height 9
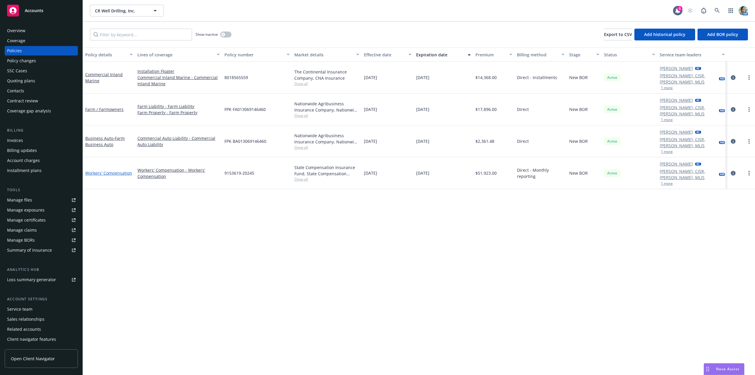
click at [112, 170] on link "Workers' Compensation" at bounding box center [108, 173] width 47 height 6
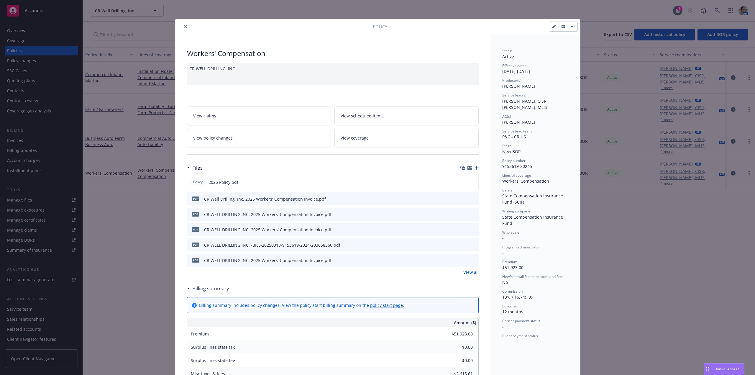
click at [475, 168] on icon "button" at bounding box center [477, 168] width 4 height 4
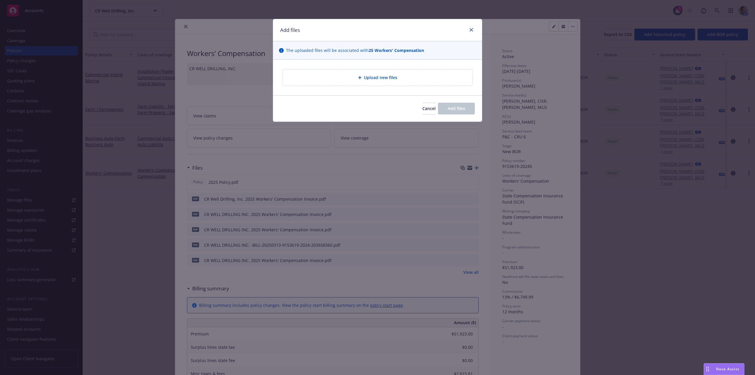
click at [331, 81] on div "Upload new files" at bounding box center [377, 77] width 189 height 16
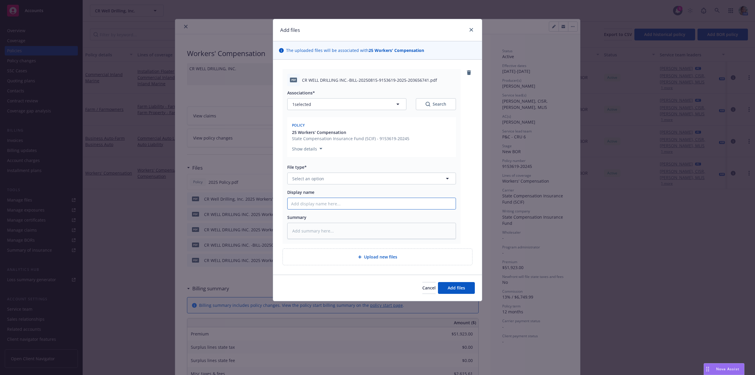
click at [312, 205] on input "Display name" at bounding box center [372, 203] width 168 height 11
type textarea "x"
type input "i"
type textarea "x"
type input "in"
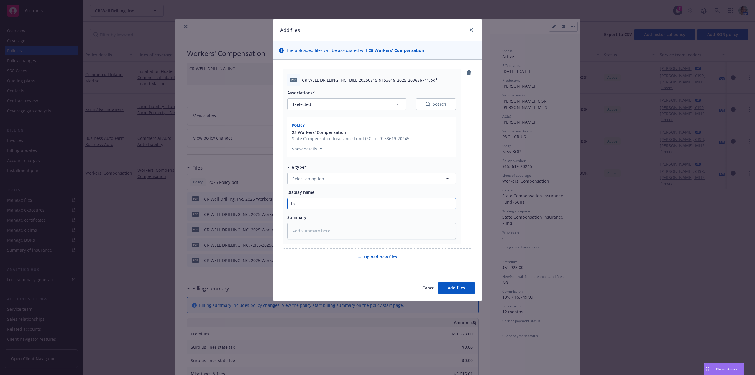
type textarea "x"
type input "inv"
click at [314, 178] on span "Select an option" at bounding box center [308, 179] width 32 height 6
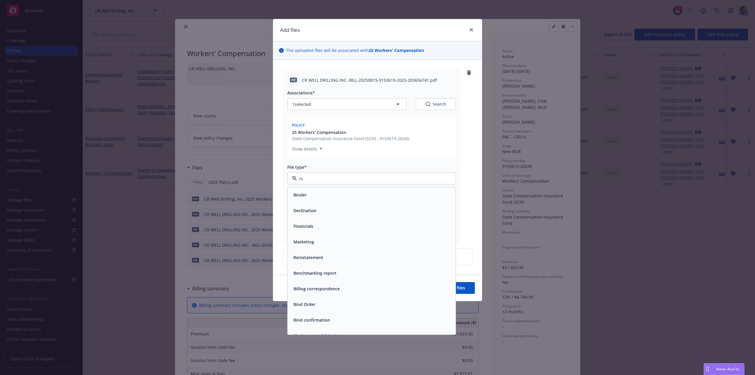
type input "inv"
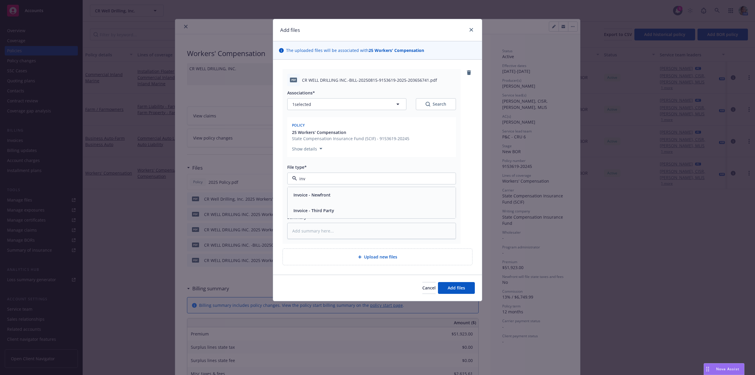
click at [321, 211] on span "Invoice - Third Party" at bounding box center [314, 210] width 41 height 6
drag, startPoint x: 303, startPoint y: 204, endPoint x: 279, endPoint y: 204, distance: 24.2
click at [288, 204] on input "inv" at bounding box center [372, 203] width 168 height 11
type textarea "x"
click at [451, 291] on span "Add files" at bounding box center [456, 288] width 17 height 6
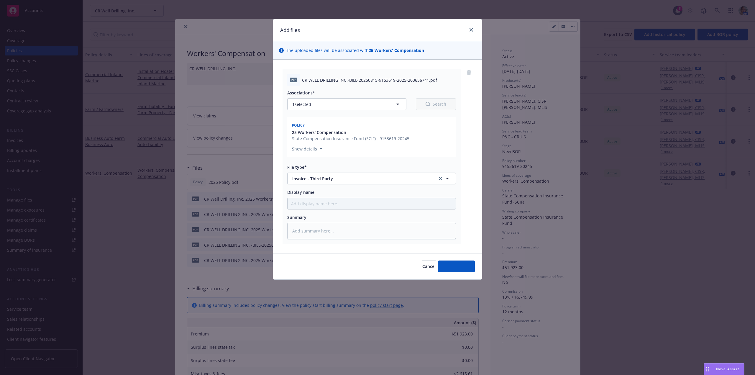
type textarea "x"
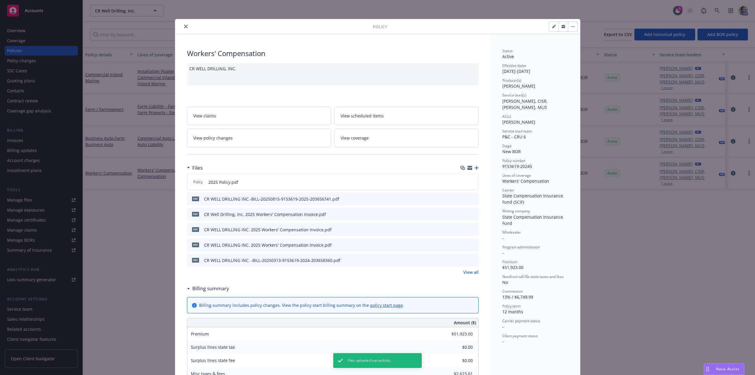
click at [182, 25] on button "close" at bounding box center [185, 26] width 7 height 7
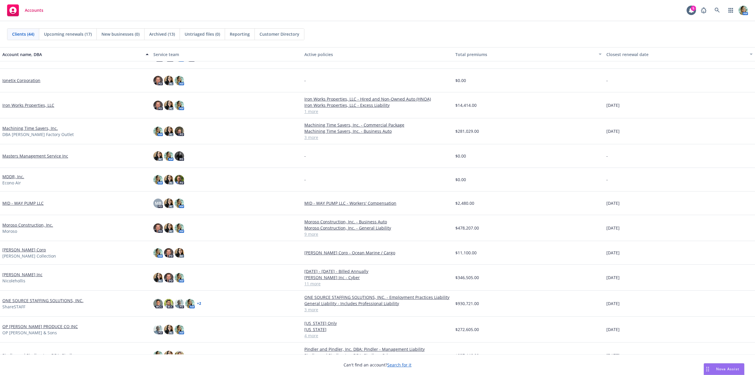
scroll to position [354, 0]
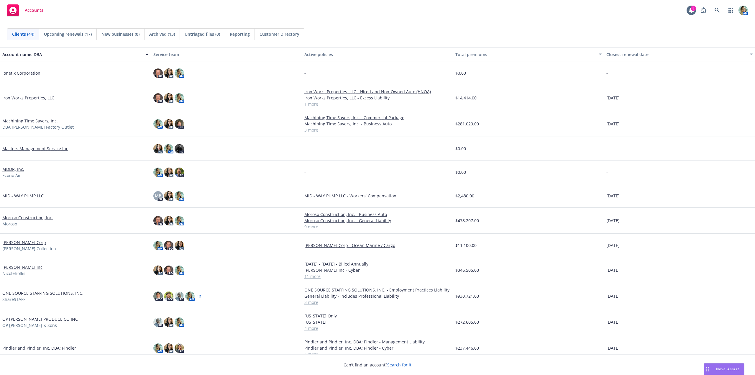
click at [29, 268] on link "[PERSON_NAME] Inc" at bounding box center [22, 267] width 40 height 6
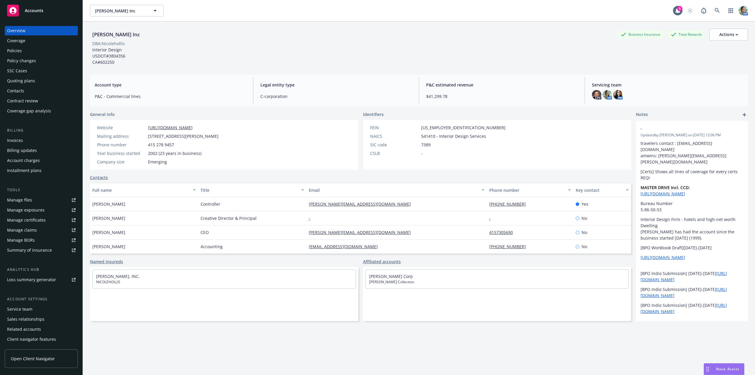
click at [22, 92] on div "Contacts" at bounding box center [15, 90] width 17 height 9
